Goal: Transaction & Acquisition: Subscribe to service/newsletter

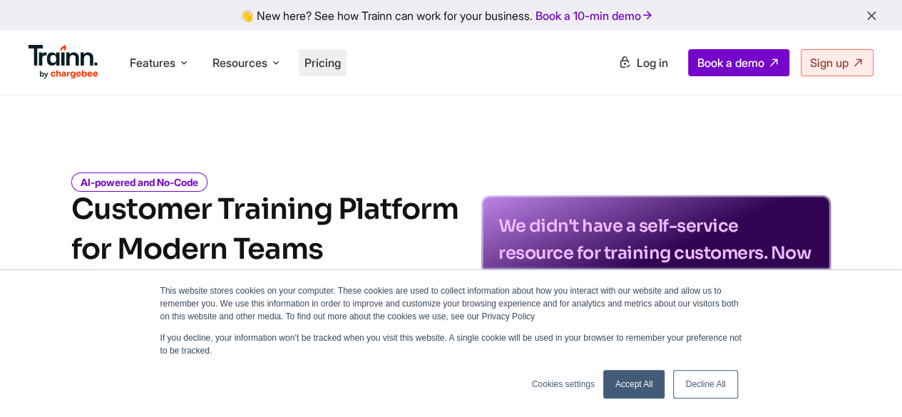
click at [318, 65] on span "Pricing" at bounding box center [322, 63] width 36 height 14
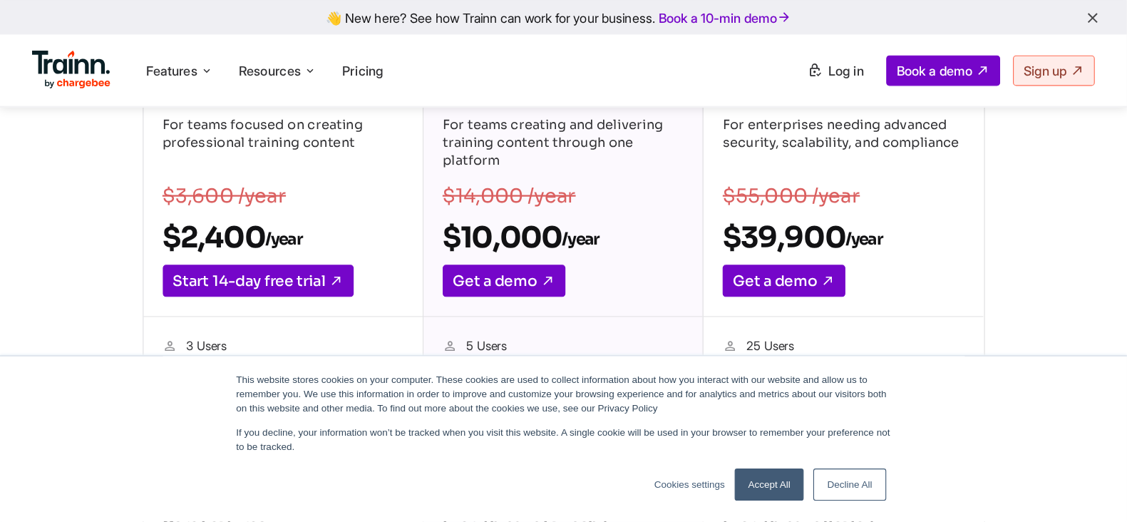
scroll to position [285, 0]
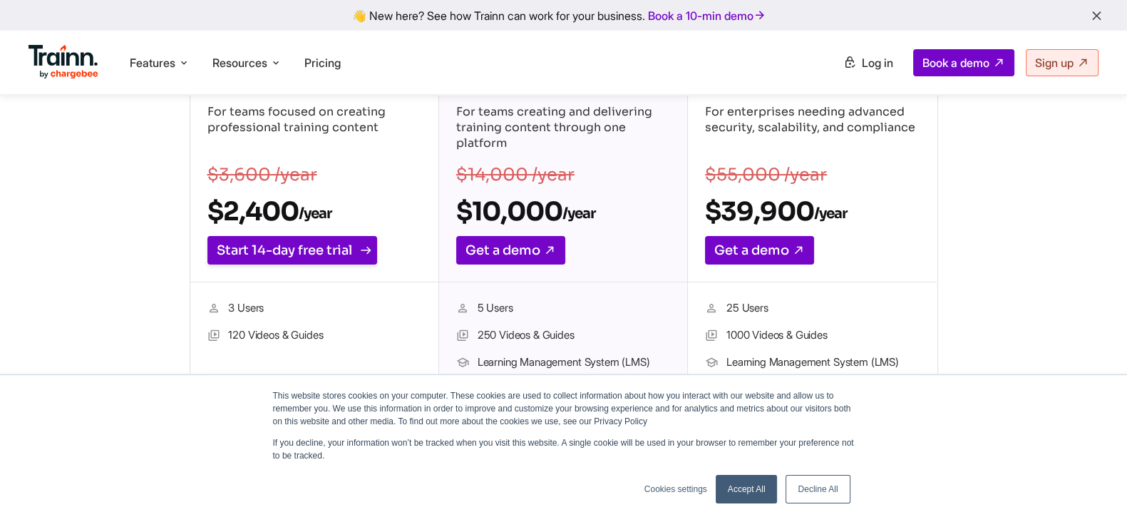
click at [318, 244] on link "Start 14-day free trial" at bounding box center [293, 250] width 170 height 29
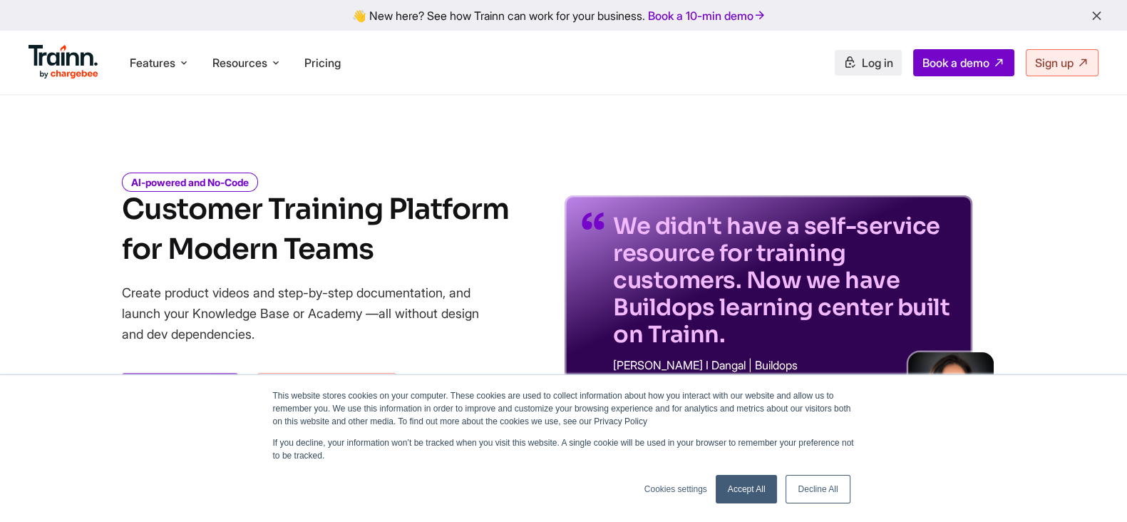
click at [863, 65] on span "Log in" at bounding box center [877, 63] width 31 height 14
